Goal: Use online tool/utility

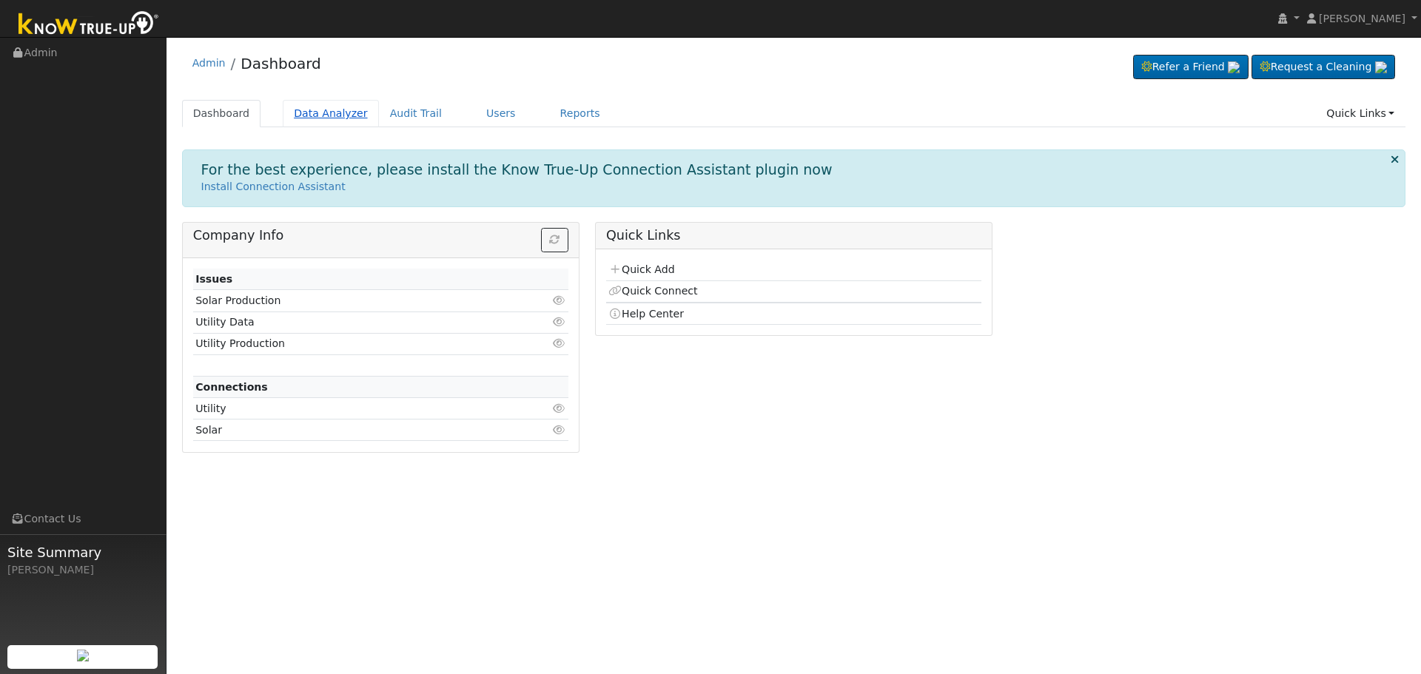
click at [319, 104] on link "Data Analyzer" at bounding box center [331, 113] width 96 height 27
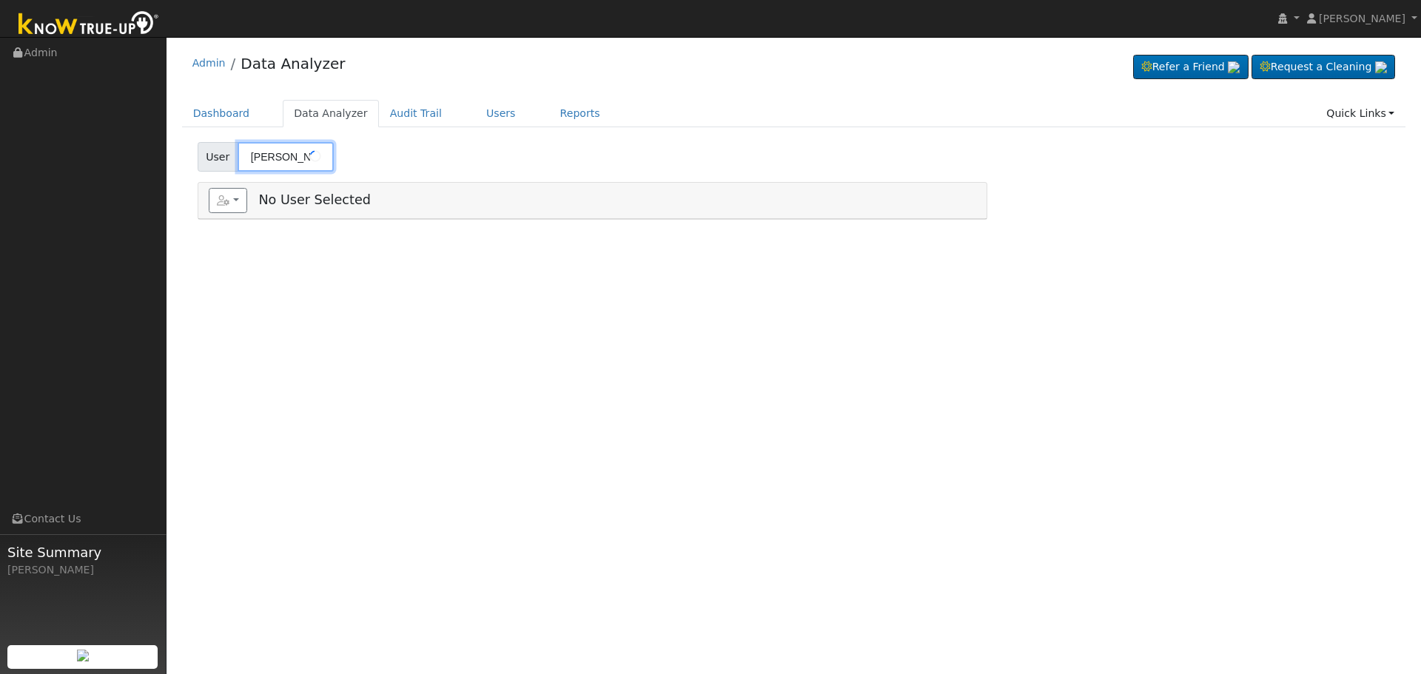
click at [284, 158] on input "[PERSON_NAME]" at bounding box center [286, 157] width 96 height 30
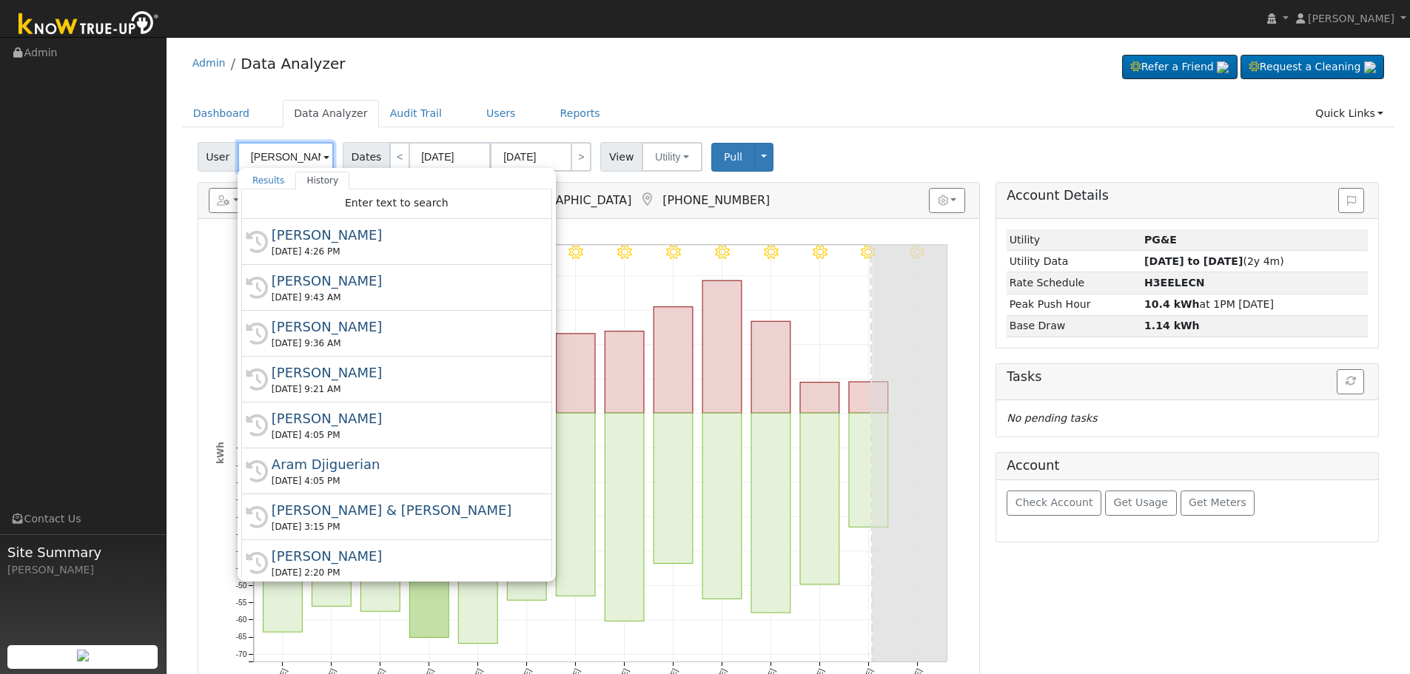
click at [284, 158] on input "[PERSON_NAME]" at bounding box center [286, 157] width 96 height 30
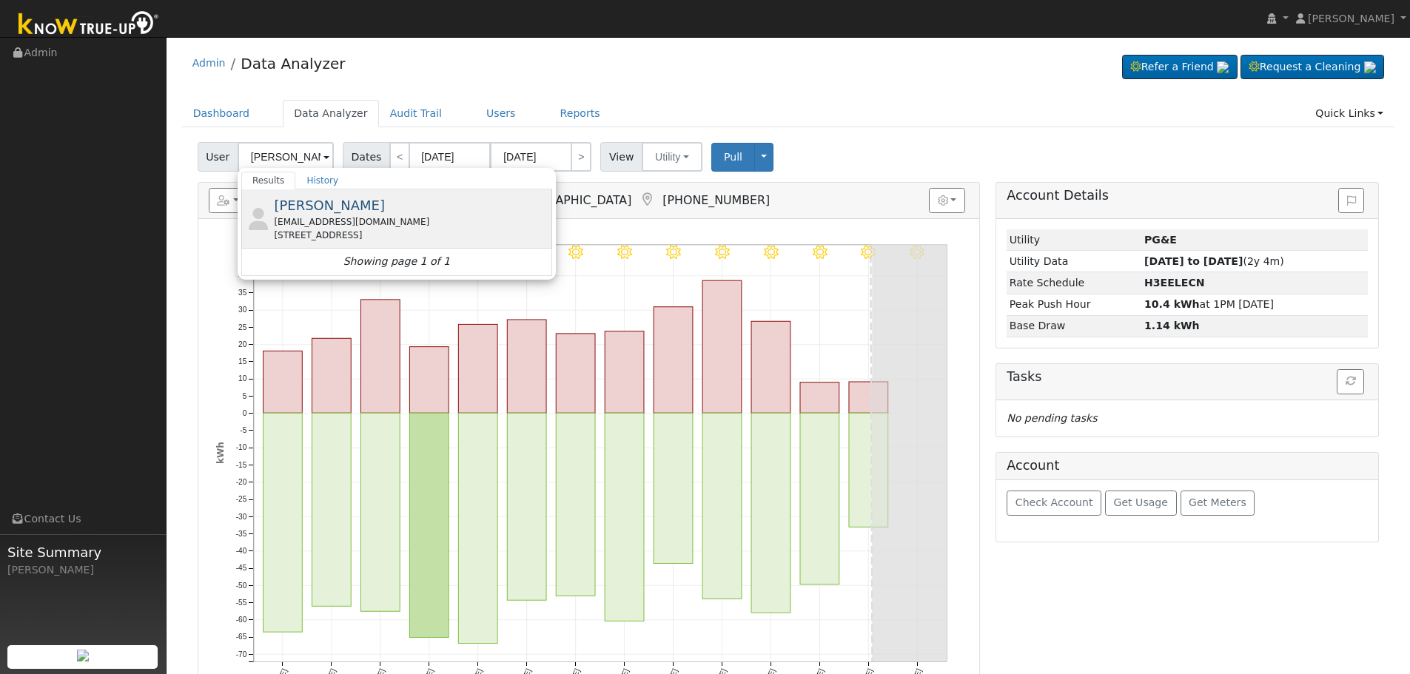
click at [358, 217] on div "[EMAIL_ADDRESS][DOMAIN_NAME]" at bounding box center [411, 221] width 275 height 13
type input "[PERSON_NAME]"
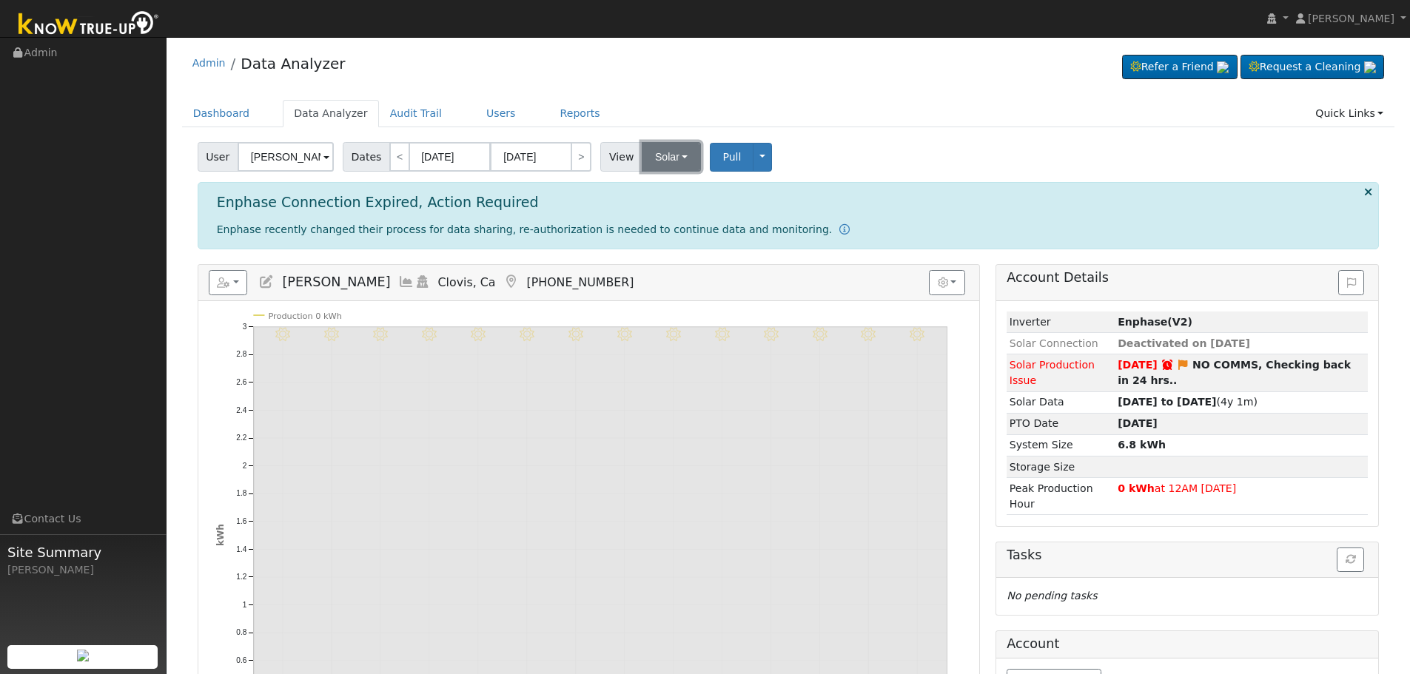
click at [669, 155] on button "Solar" at bounding box center [671, 157] width 59 height 30
click at [655, 222] on ul "Utility Solar" at bounding box center [691, 199] width 104 height 53
click at [651, 214] on div "Enphase Connection Expired, Action Required Enphase recently changed their proc…" at bounding box center [792, 216] width 1166 height 44
click at [981, 287] on div "Reports Scenario Health Check Energy Audit Account Timeline User Audit Trail In…" at bounding box center [588, 589] width 799 height 651
click at [986, 331] on div "Reports Scenario Health Check Energy Audit Account Timeline User Audit Trail In…" at bounding box center [588, 589] width 799 height 651
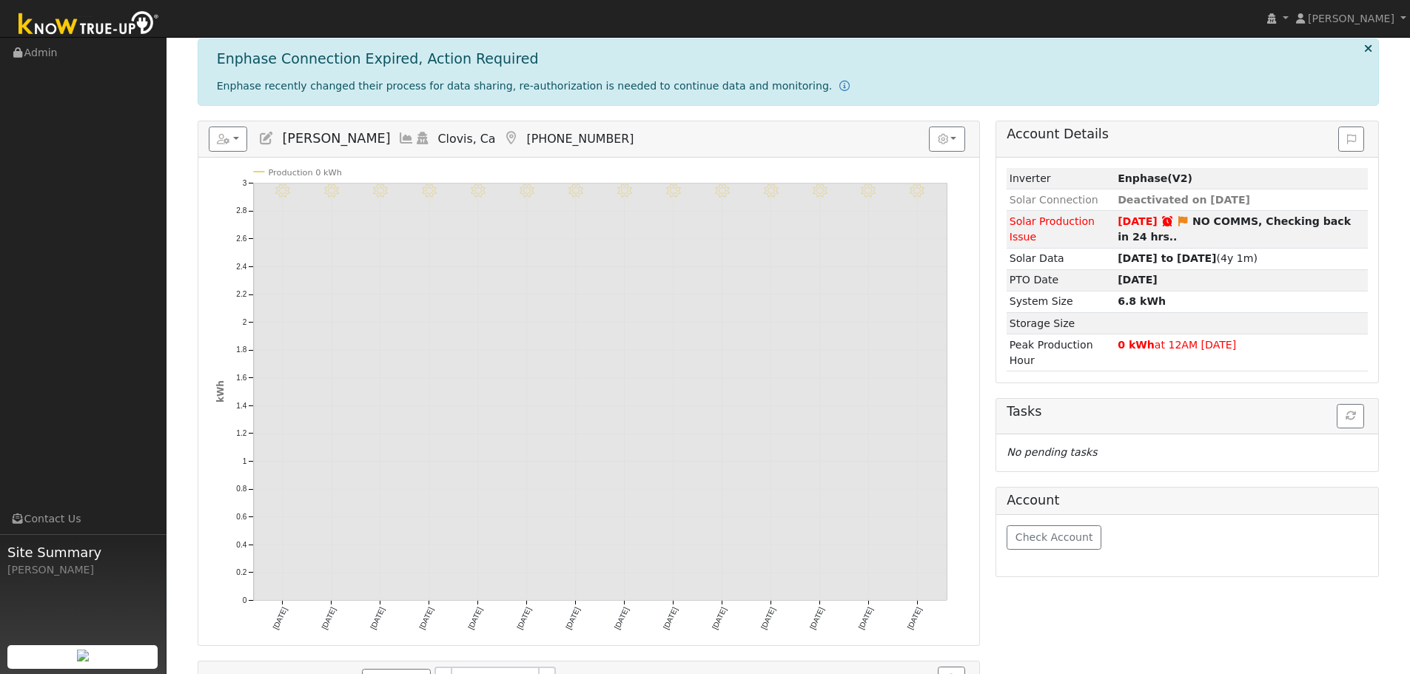
scroll to position [222, 0]
